Goal: Task Accomplishment & Management: Manage account settings

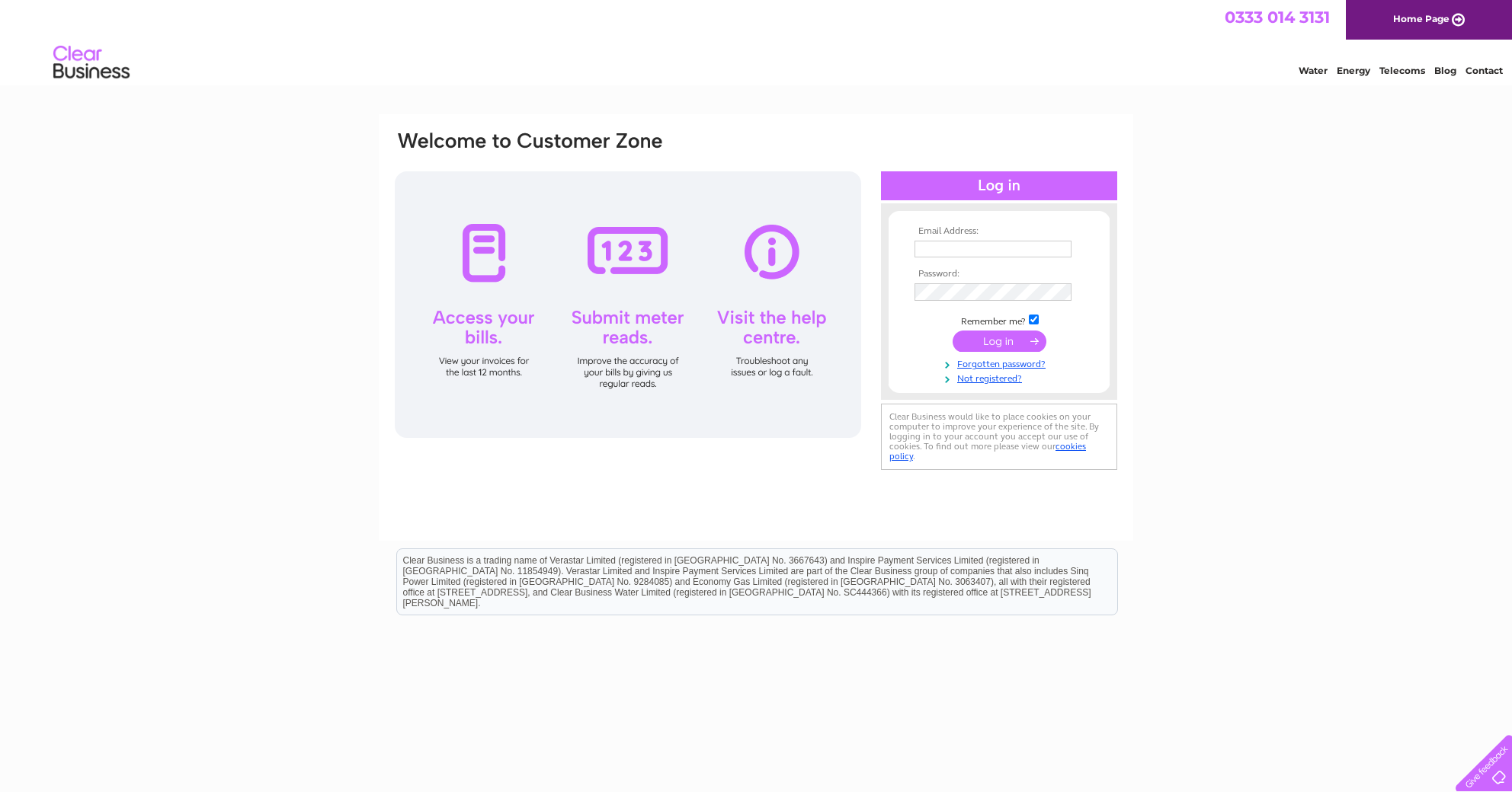
click at [962, 253] on input "text" at bounding box center [992, 249] width 157 height 17
drag, startPoint x: 434, startPoint y: 359, endPoint x: 453, endPoint y: 356, distance: 19.2
click at [434, 359] on div at bounding box center [627, 304] width 467 height 267
drag, startPoint x: 982, startPoint y: 249, endPoint x: 968, endPoint y: 242, distance: 15.7
click at [982, 249] on input "text" at bounding box center [992, 249] width 157 height 17
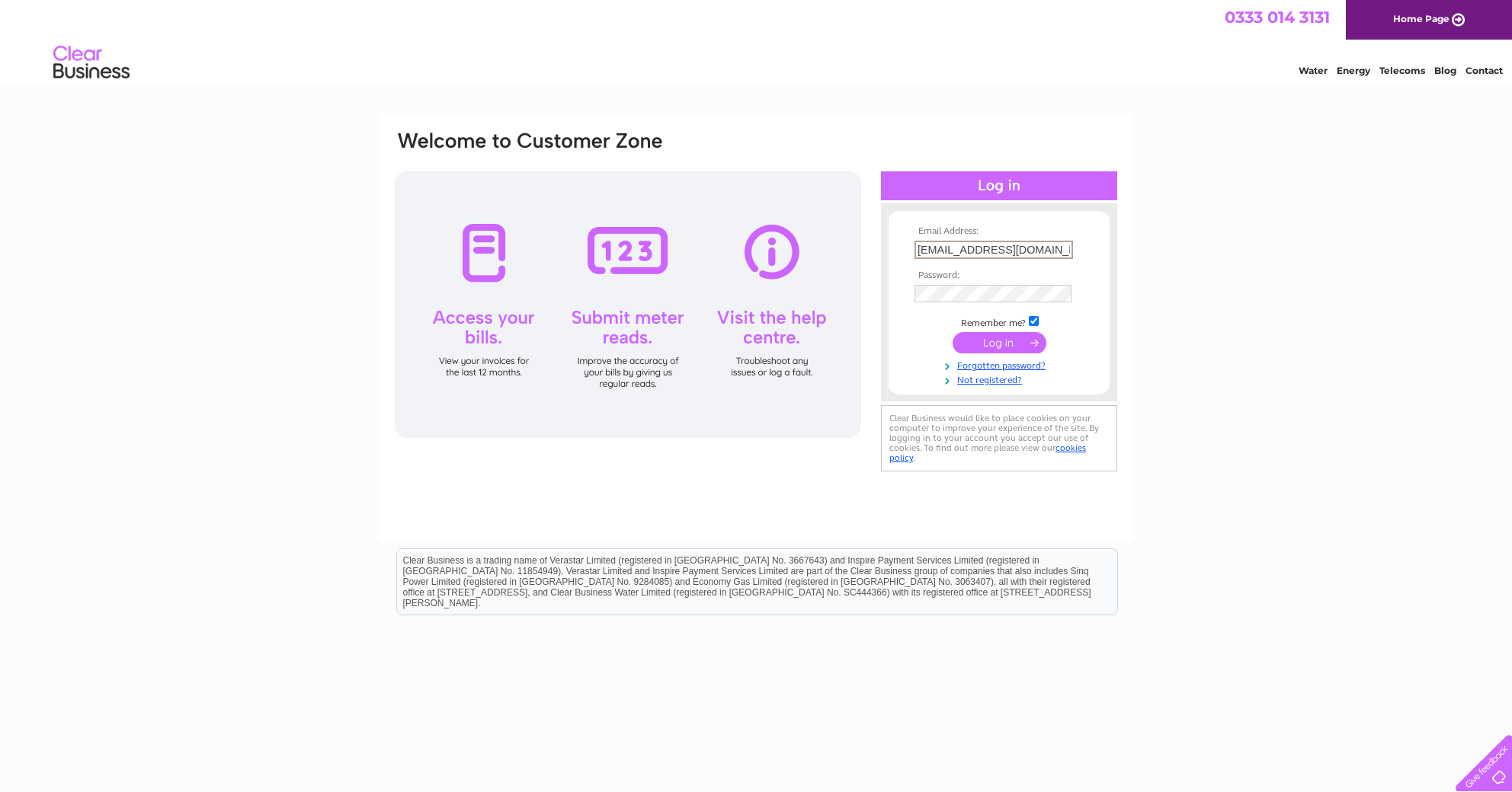
type input "[EMAIL_ADDRESS][DOMAIN_NAME]"
click at [952, 332] on input "submit" at bounding box center [999, 342] width 93 height 21
click at [981, 348] on input "submit" at bounding box center [999, 342] width 93 height 21
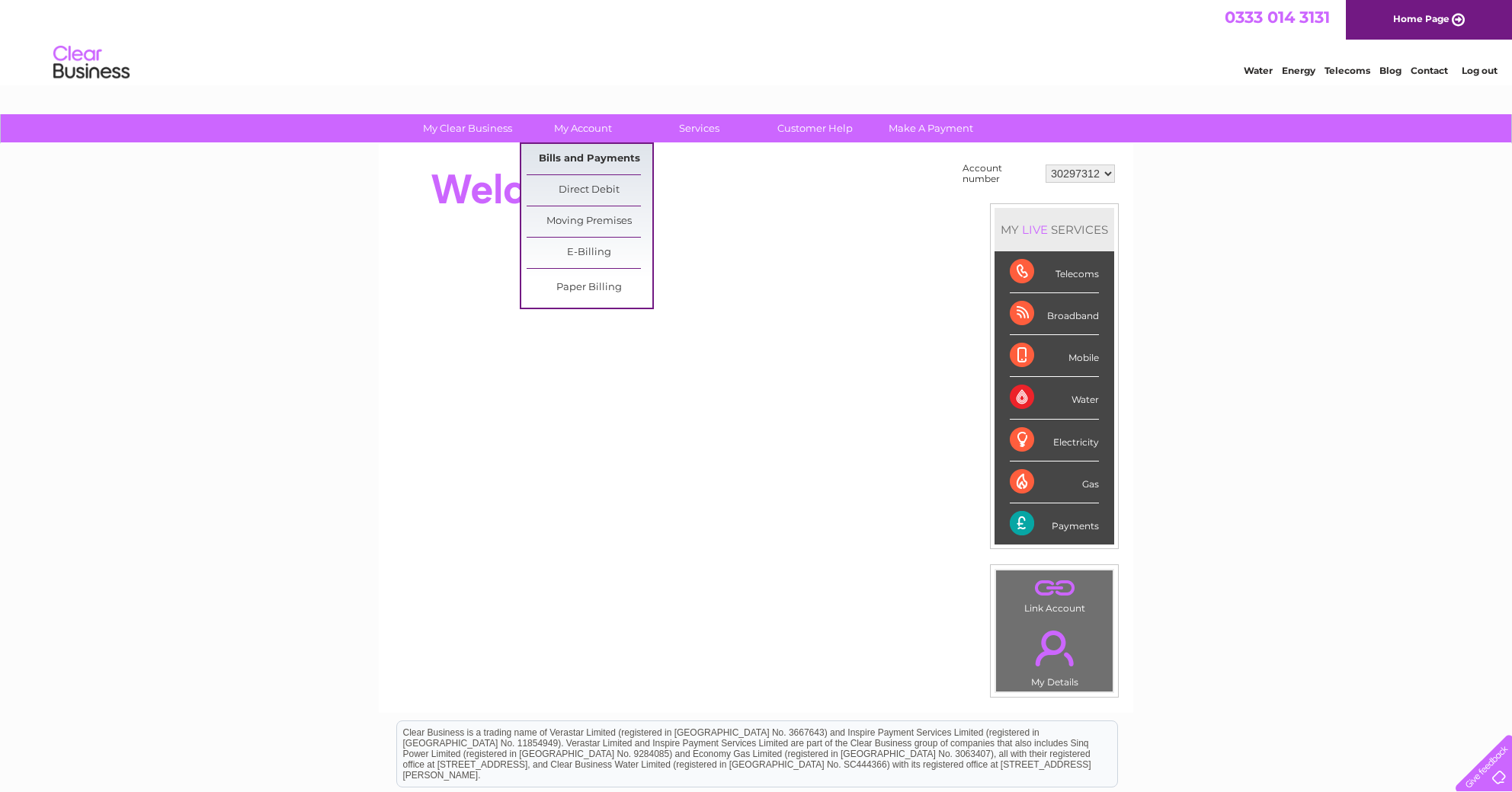
click at [572, 154] on link "Bills and Payments" at bounding box center [589, 159] width 126 height 30
click at [572, 156] on link "Bills and Payments" at bounding box center [589, 159] width 126 height 30
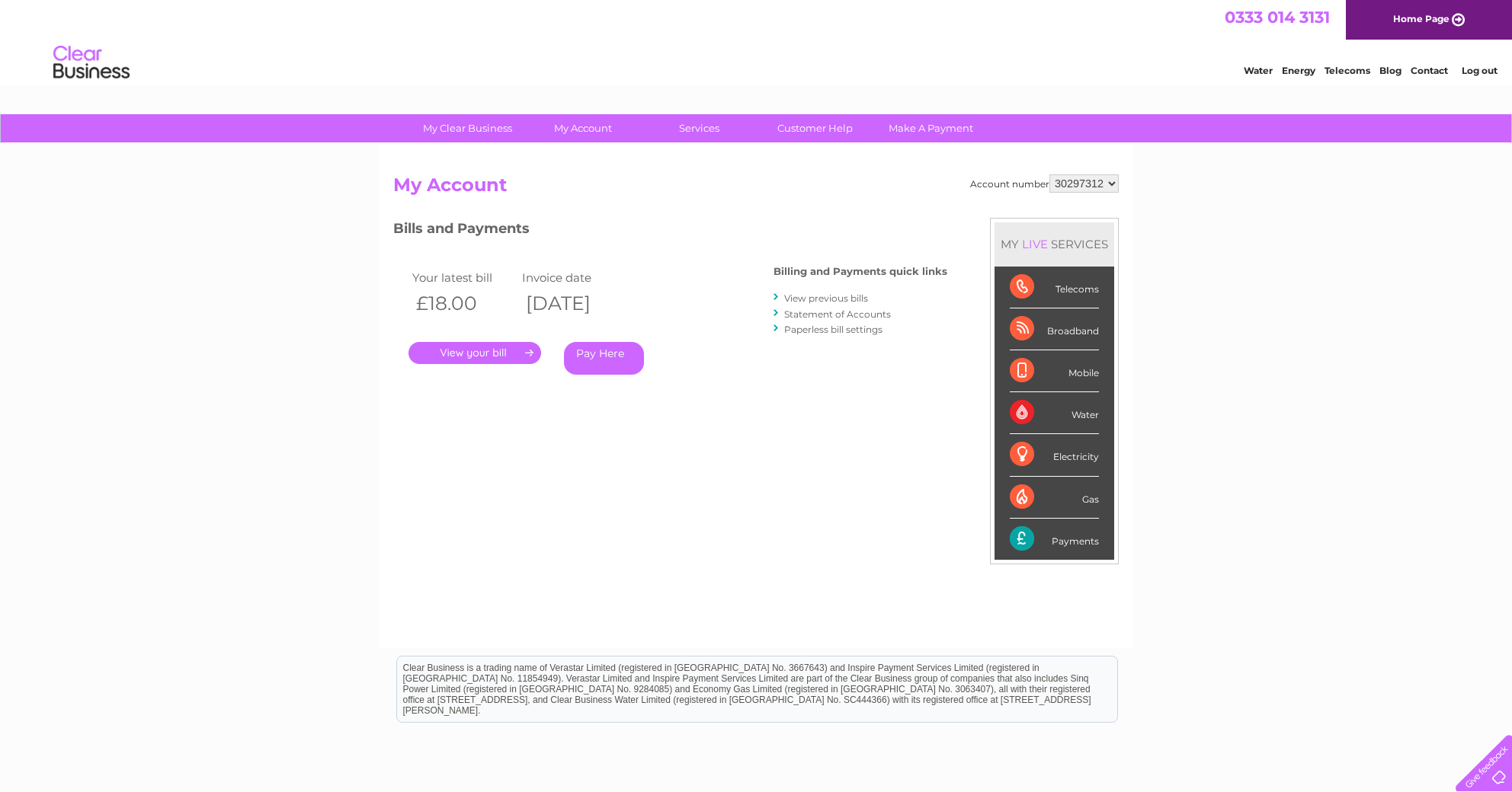
click at [505, 352] on link "." at bounding box center [474, 353] width 132 height 22
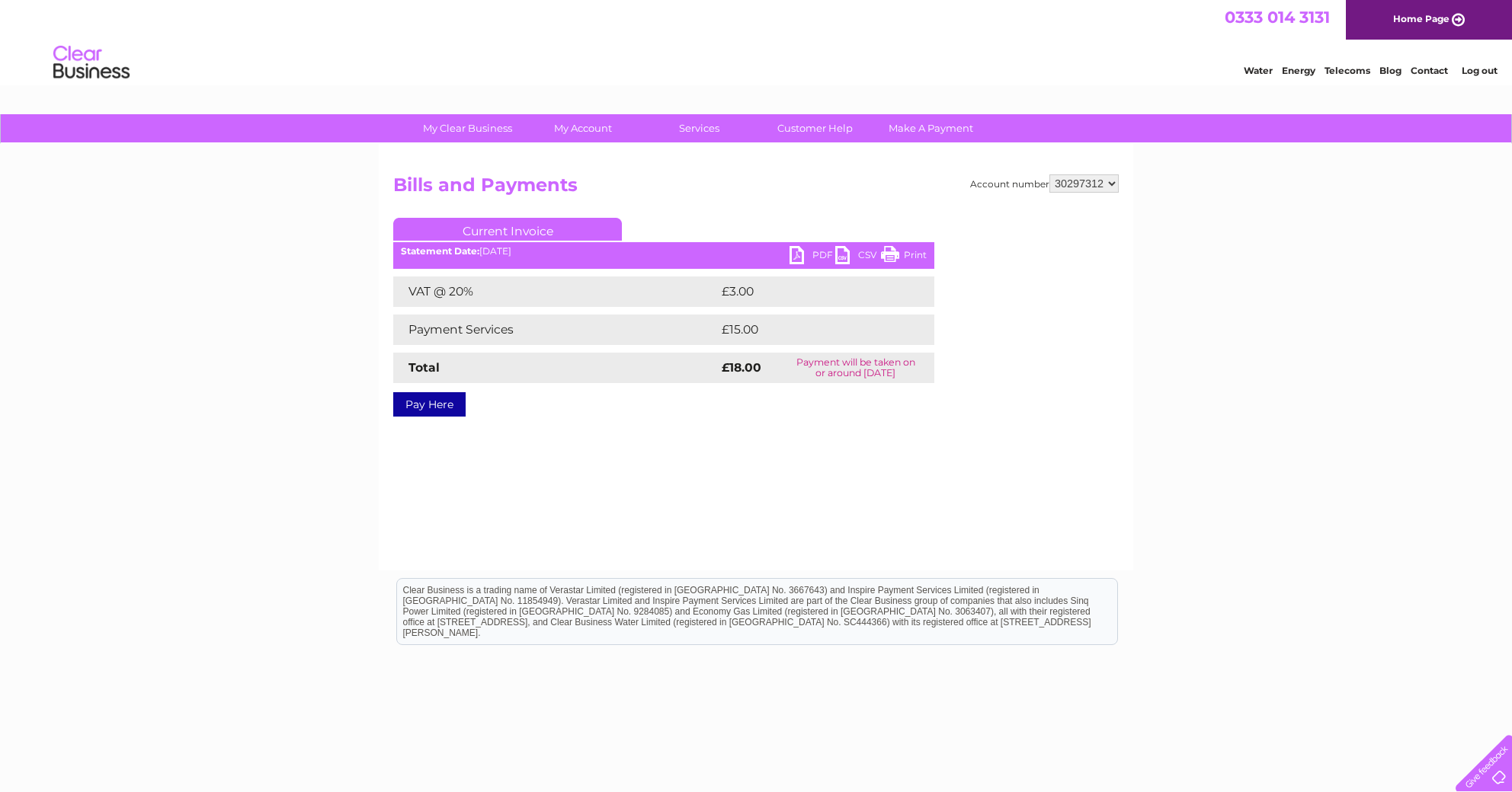
click at [805, 253] on link "PDF" at bounding box center [813, 257] width 46 height 22
